Goal: Navigation & Orientation: Go to known website

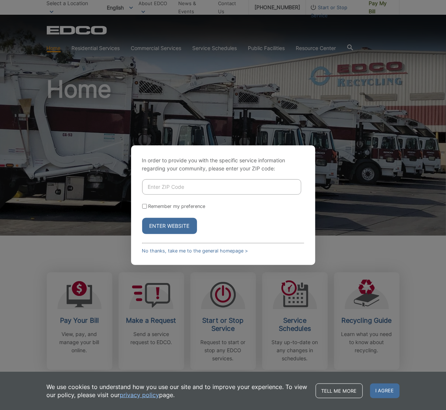
click at [211, 192] on input "Enter ZIP Code" at bounding box center [221, 186] width 159 height 15
type input "92069"
click at [142, 218] on button "Enter Website" at bounding box center [169, 226] width 55 height 16
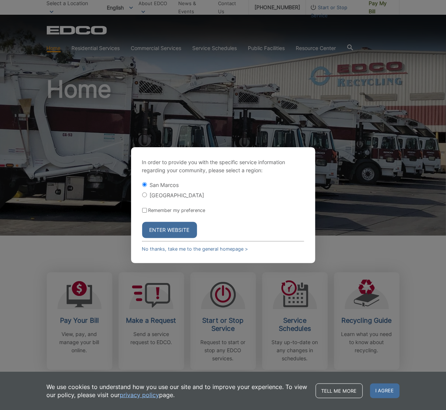
drag, startPoint x: 183, startPoint y: 229, endPoint x: 173, endPoint y: 224, distance: 11.0
click at [183, 229] on button "Enter Website" at bounding box center [169, 230] width 55 height 16
